Goal: Navigation & Orientation: Find specific page/section

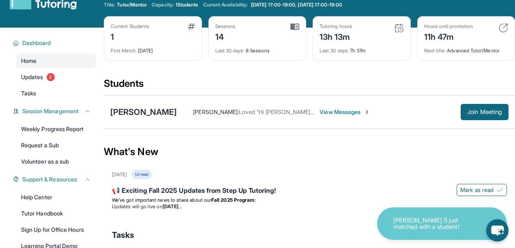
scroll to position [27, 0]
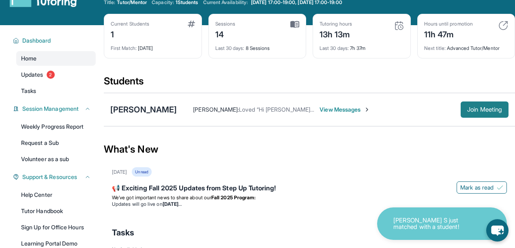
click at [479, 107] on span "Join Meeting" at bounding box center [484, 109] width 35 height 5
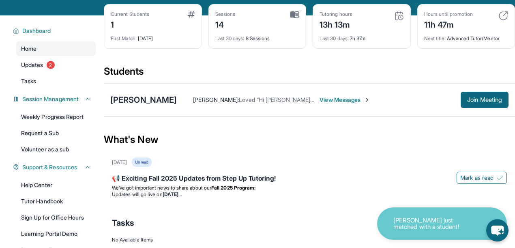
scroll to position [102, 0]
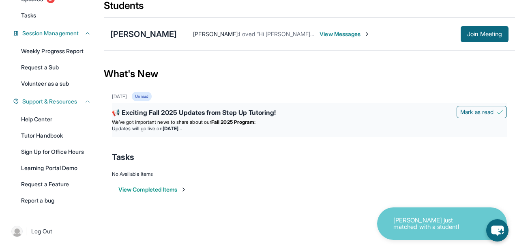
click at [239, 124] on div "We’ve got important news to share about our Fall 2025 Program: Updates will go …" at bounding box center [309, 125] width 395 height 13
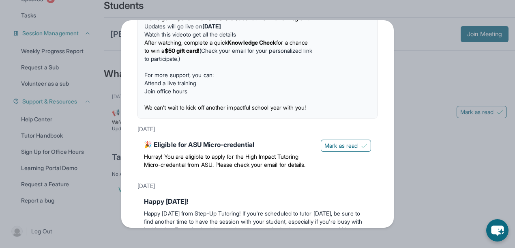
scroll to position [0, 0]
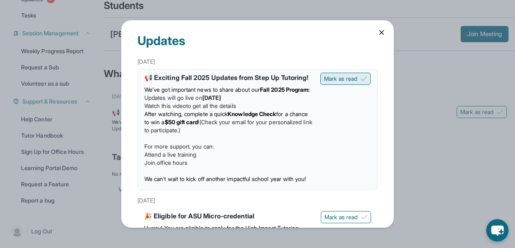
click at [353, 79] on span "Mark as read" at bounding box center [340, 79] width 33 height 8
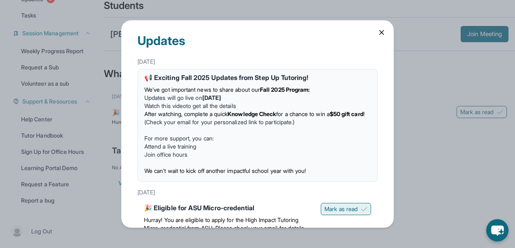
click at [339, 209] on span "Mark as read" at bounding box center [341, 209] width 33 height 8
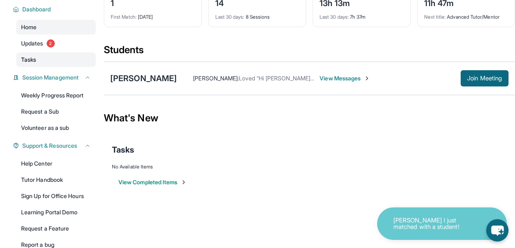
scroll to position [48, 0]
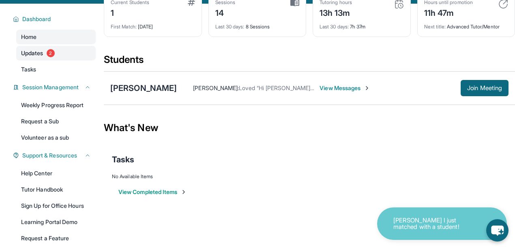
click at [62, 52] on link "Updates 2" at bounding box center [56, 53] width 80 height 15
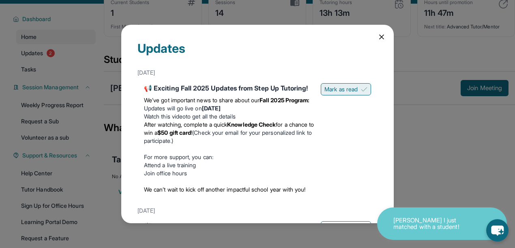
click at [346, 89] on span "Mark as read" at bounding box center [341, 89] width 33 height 8
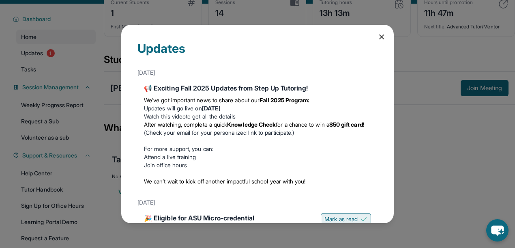
click at [337, 218] on span "Mark as read" at bounding box center [341, 219] width 33 height 8
click at [383, 35] on div "Updates August 27th 📢 Exciting Fall 2025 Updates from Step Up Tutoring! We’ve g…" at bounding box center [257, 124] width 273 height 198
click at [378, 36] on icon at bounding box center [382, 37] width 8 height 8
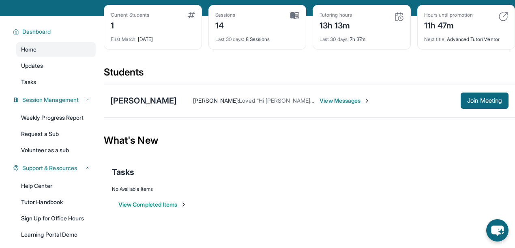
scroll to position [0, 0]
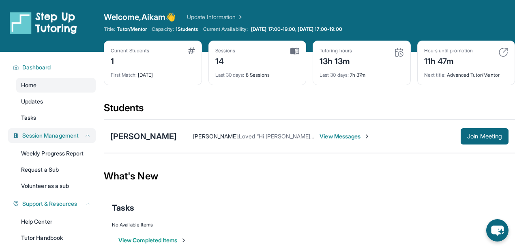
click at [84, 135] on button "Session Management" at bounding box center [55, 135] width 72 height 8
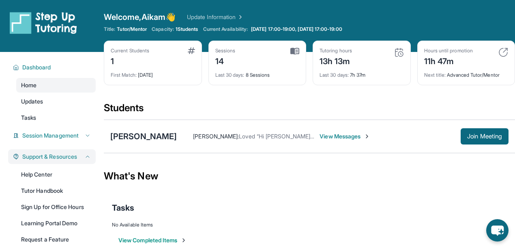
click at [84, 158] on button "Support & Resources" at bounding box center [55, 157] width 72 height 8
click at [84, 158] on div "Support & Resources" at bounding box center [52, 156] width 88 height 15
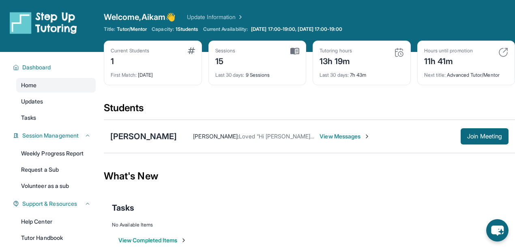
click at [320, 168] on div "What's New" at bounding box center [309, 176] width 411 height 36
click at [497, 138] on button "Join Meeting" at bounding box center [485, 136] width 48 height 16
